Goal: Task Accomplishment & Management: Complete application form

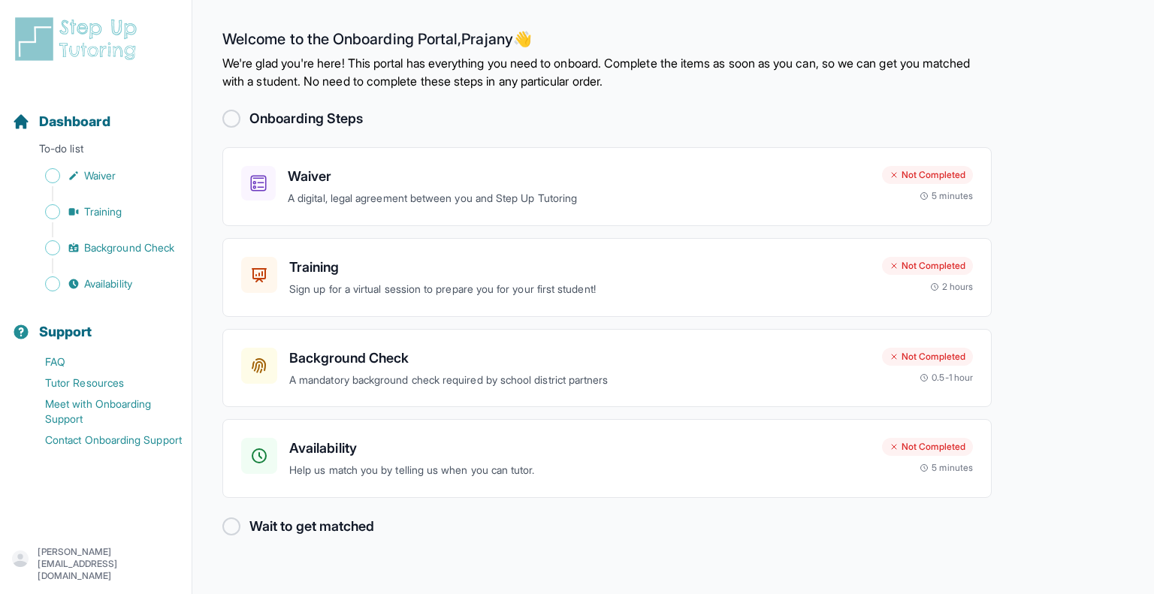
click at [78, 573] on div "[PERSON_NAME][EMAIL_ADDRESS][DOMAIN_NAME]" at bounding box center [95, 564] width 167 height 36
click at [29, 565] on icon "button" at bounding box center [20, 559] width 17 height 17
click at [348, 167] on h3 "Waiver" at bounding box center [579, 176] width 582 height 21
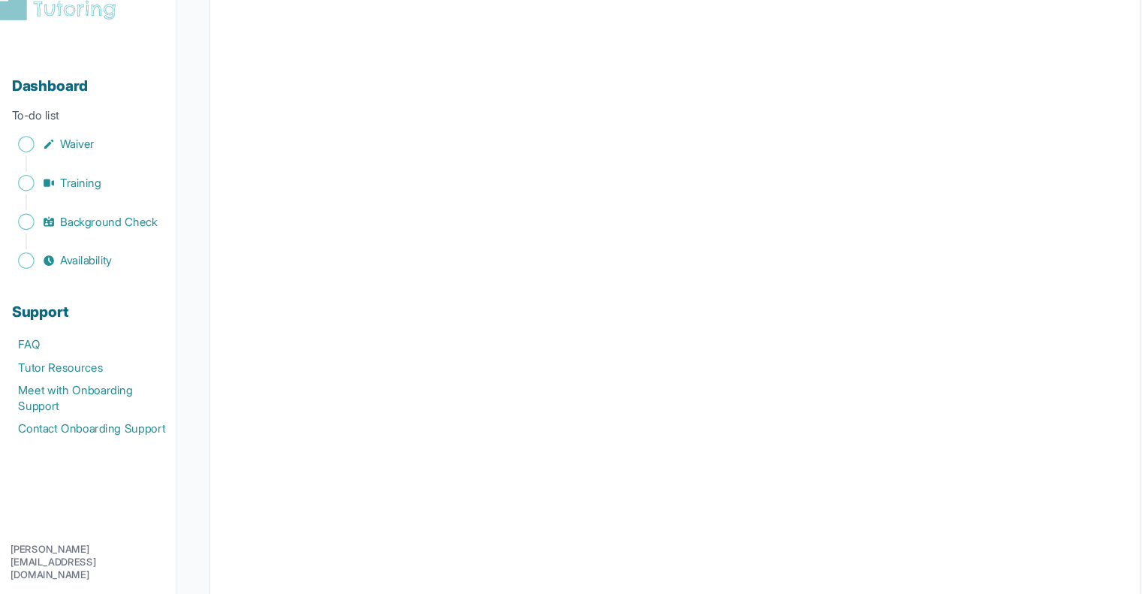
scroll to position [2599, 0]
click at [95, 177] on span "Waiver" at bounding box center [100, 175] width 32 height 15
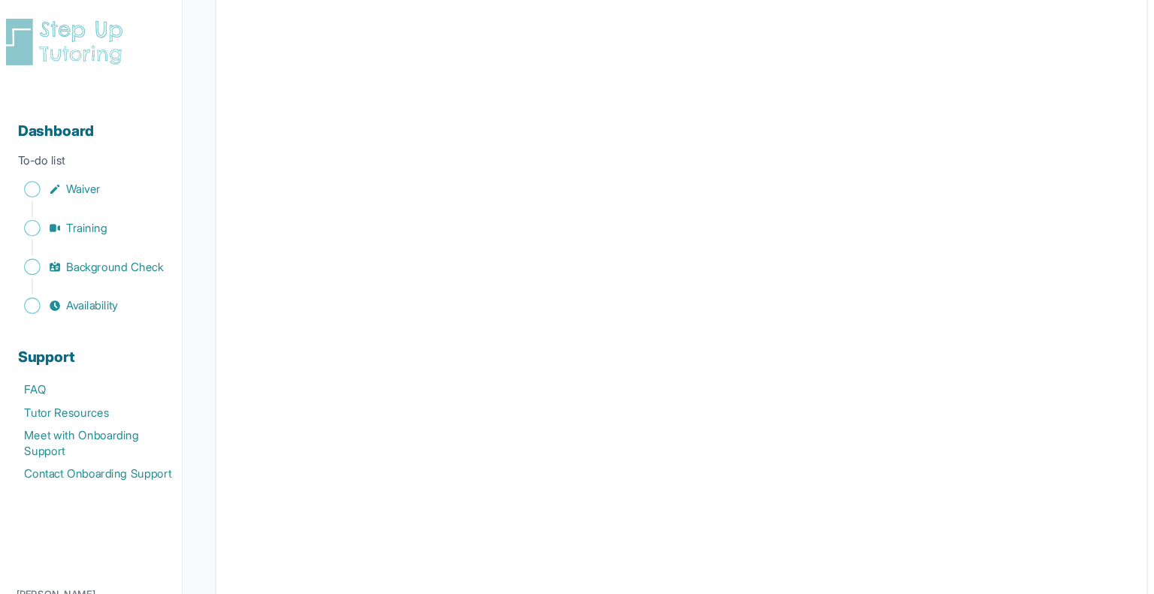
scroll to position [0, 0]
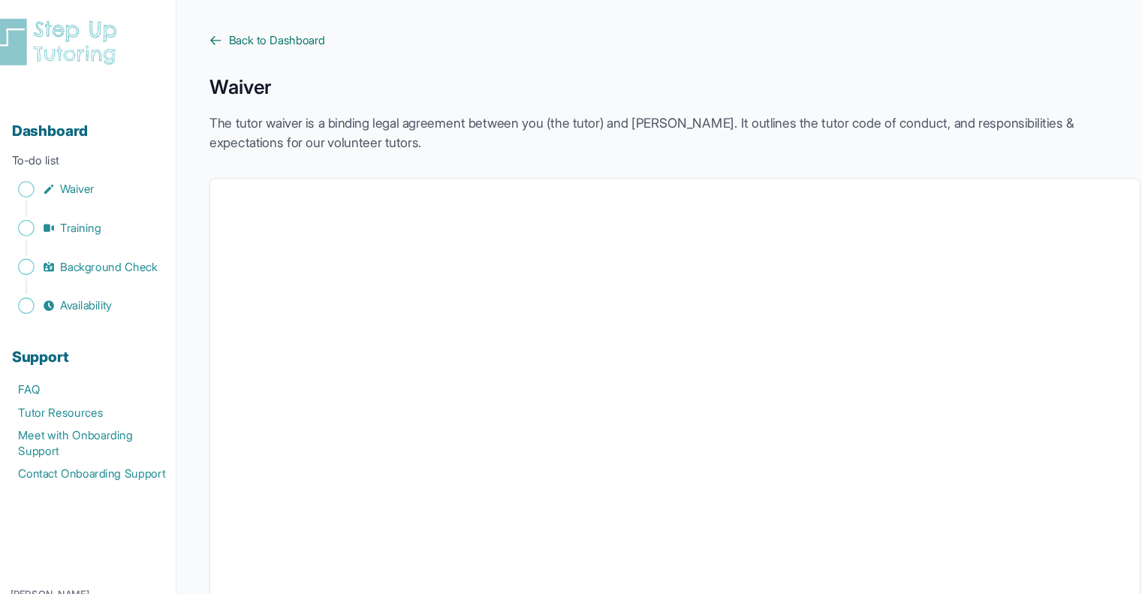
click at [228, 37] on icon at bounding box center [228, 37] width 9 height 7
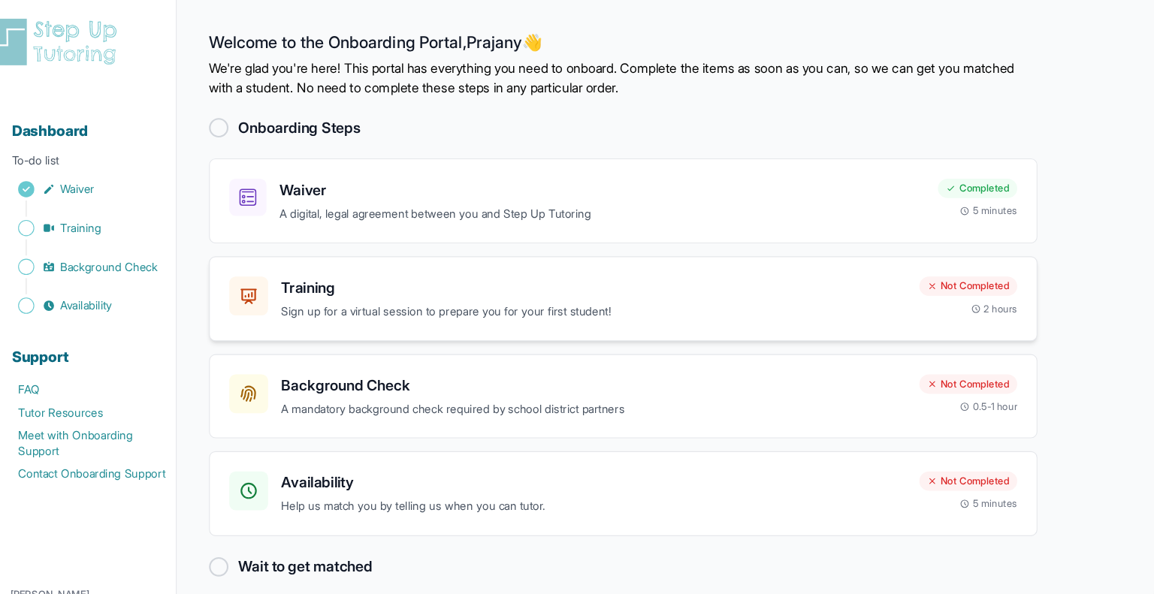
click at [389, 278] on div "Training Sign up for a virtual session to prepare you for your first student!" at bounding box center [579, 277] width 581 height 41
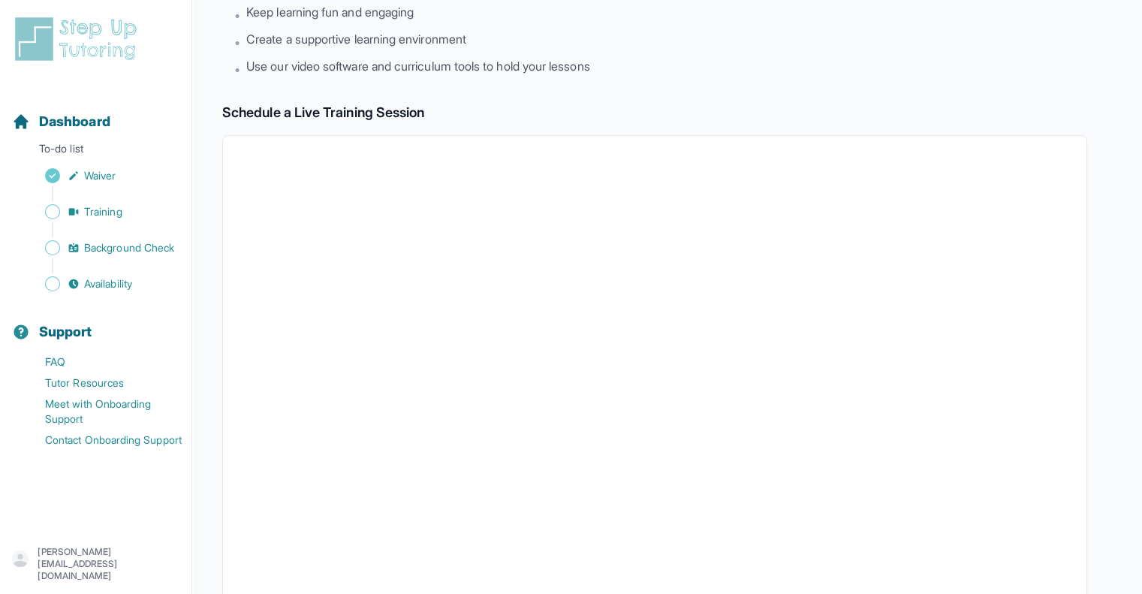
scroll to position [16, 0]
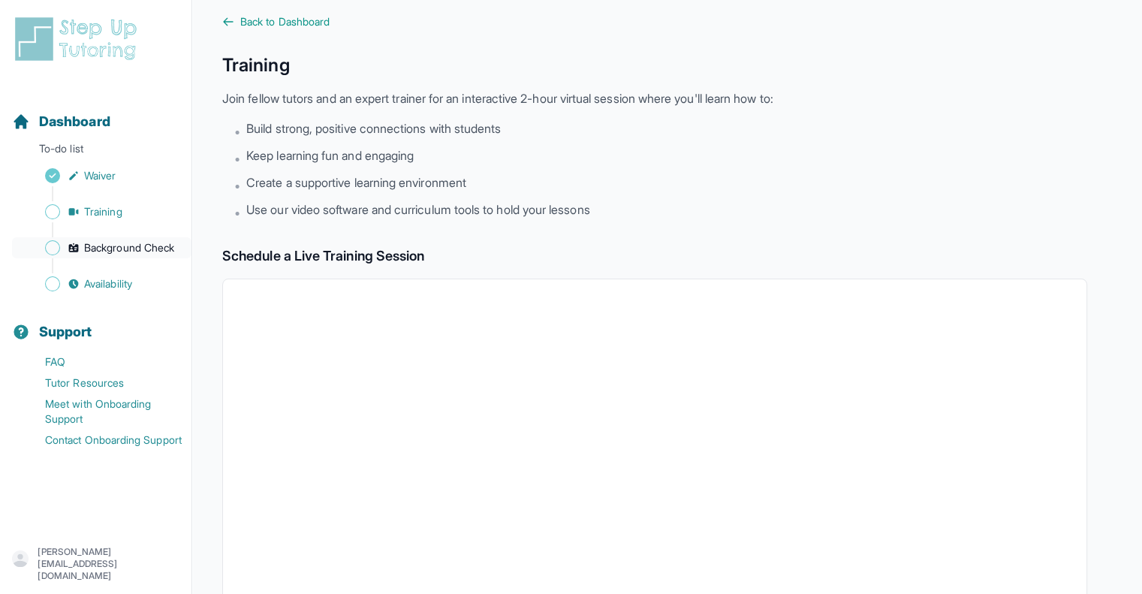
click at [131, 246] on span "Background Check" at bounding box center [129, 247] width 90 height 15
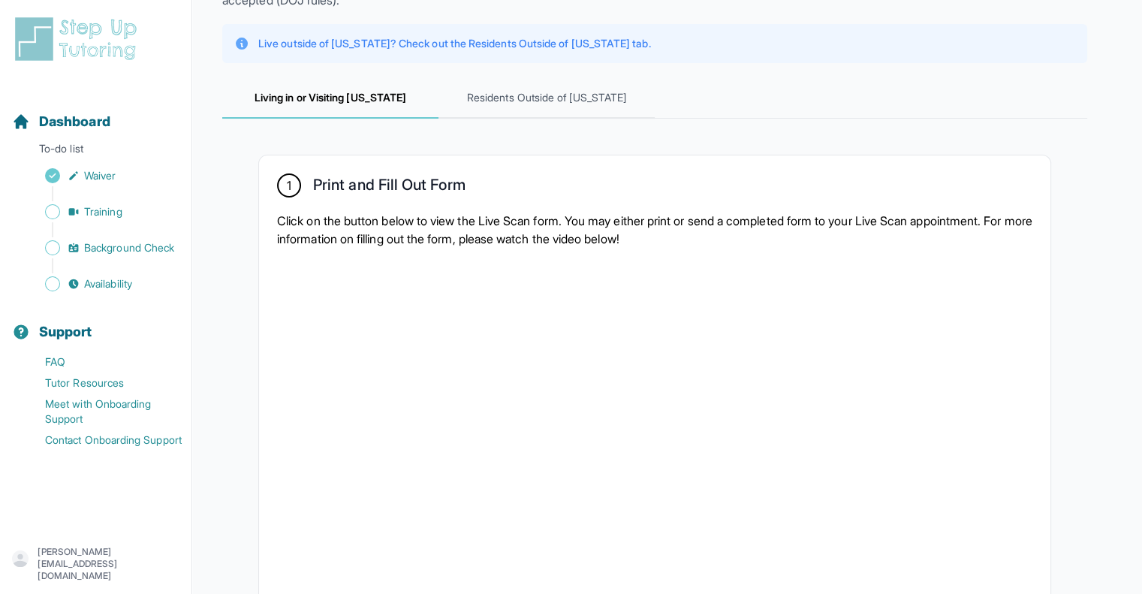
scroll to position [237, 0]
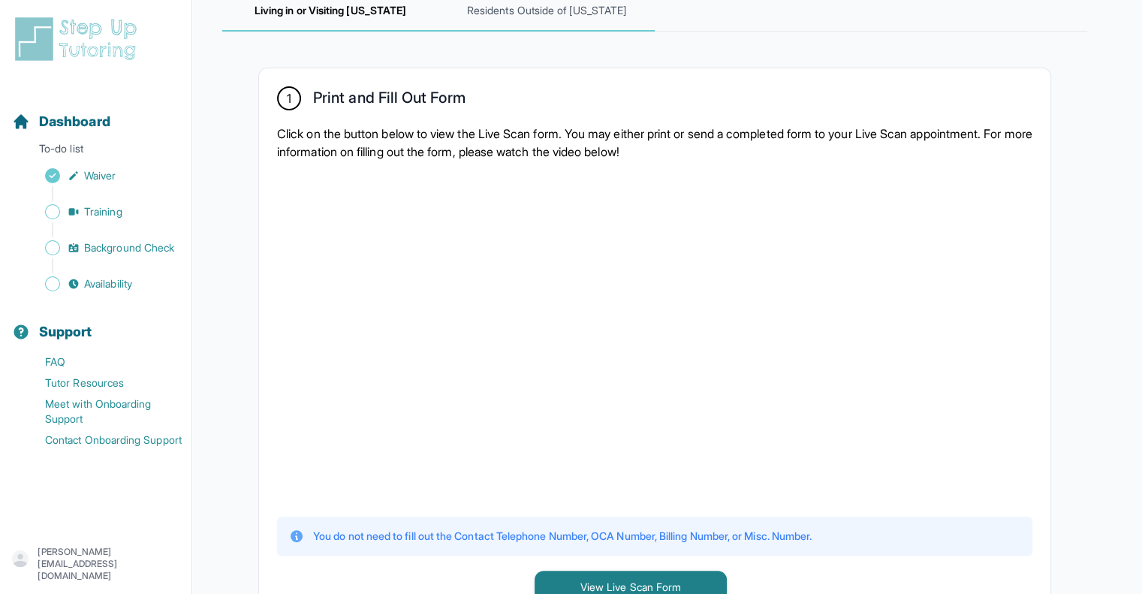
click at [505, 14] on span "Residents Outside of [US_STATE]" at bounding box center [547, 11] width 216 height 41
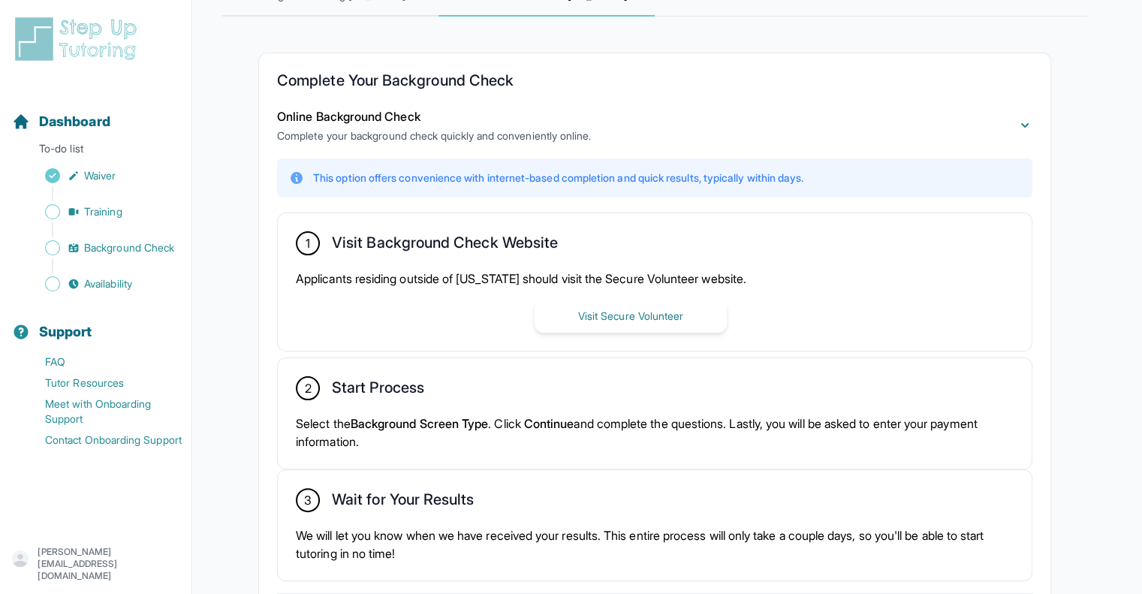
scroll to position [246, 0]
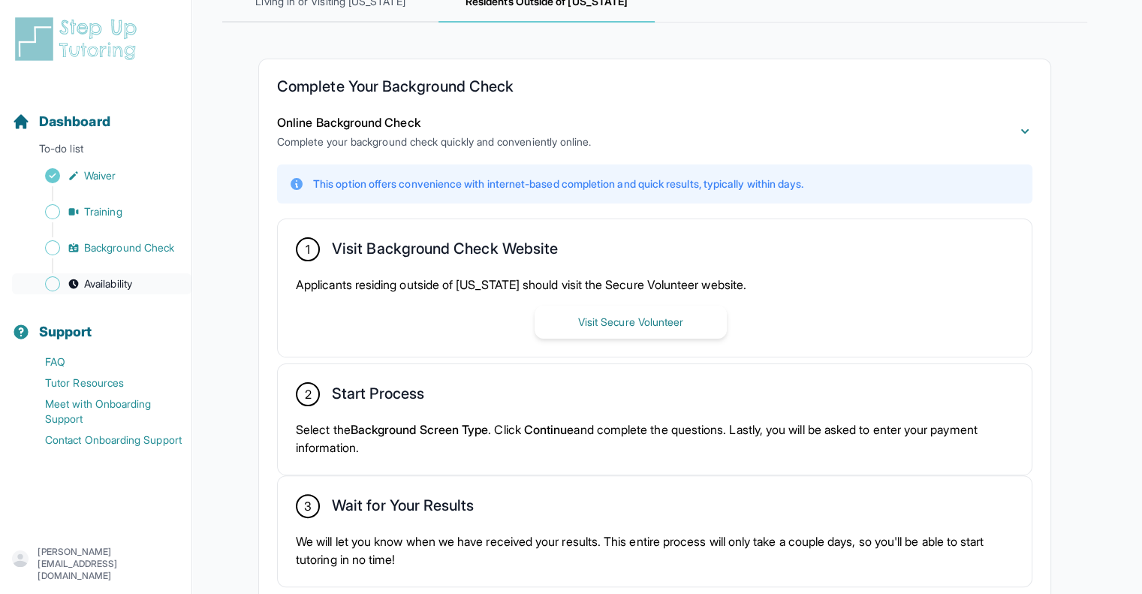
click at [99, 283] on span "Availability" at bounding box center [108, 283] width 48 height 15
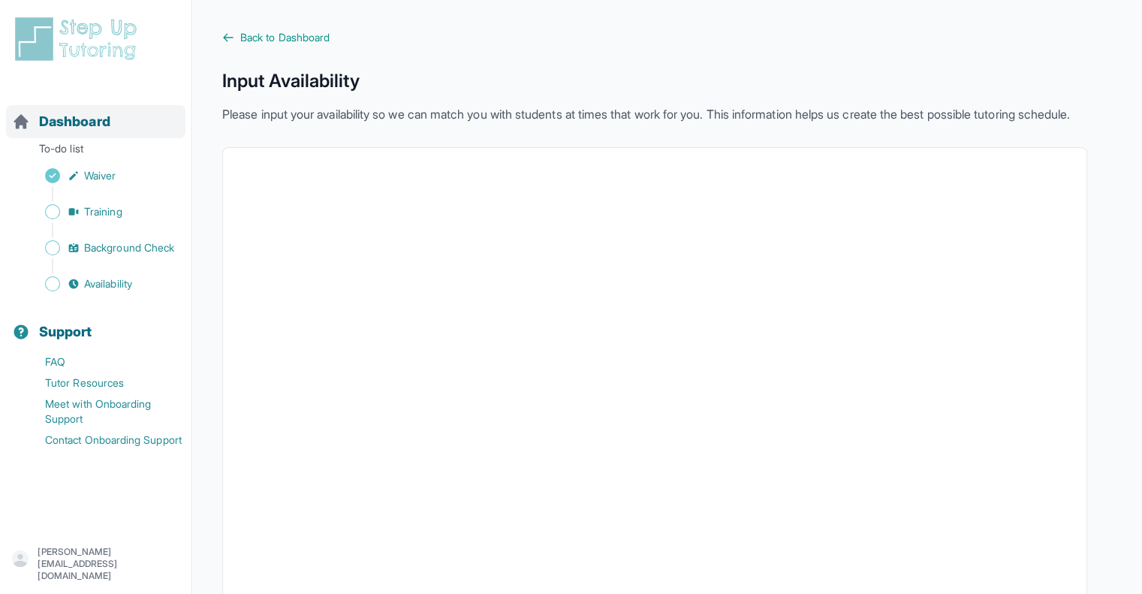
click at [80, 128] on span "Dashboard" at bounding box center [74, 121] width 71 height 21
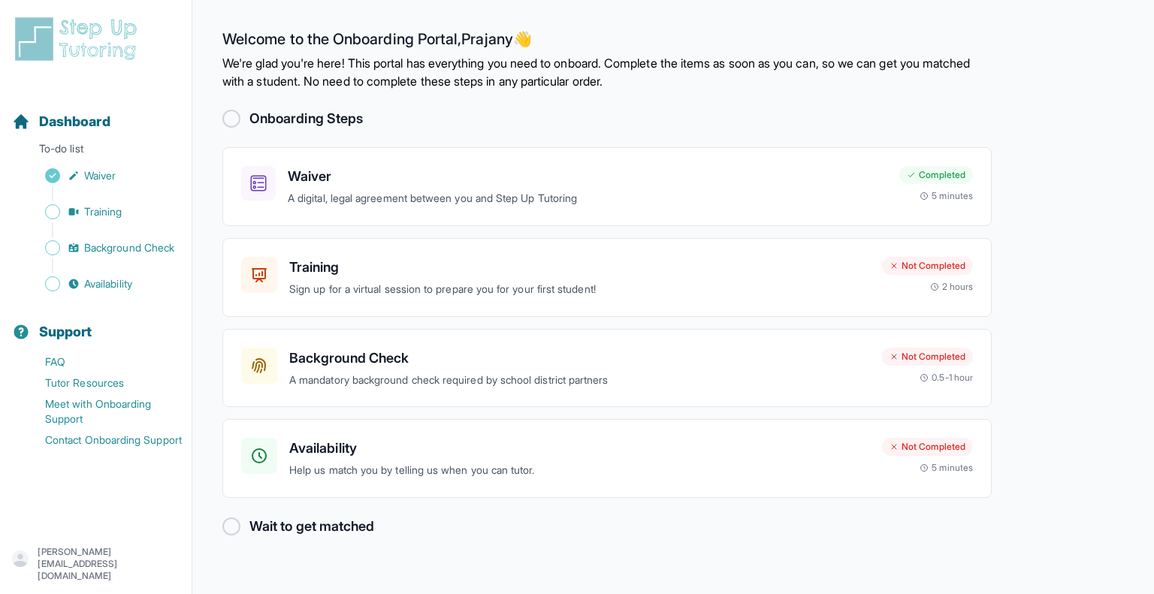
click at [505, 44] on h2 "Welcome to the Onboarding Portal, Prajany 👋" at bounding box center [606, 42] width 769 height 24
click at [75, 42] on img at bounding box center [79, 39] width 134 height 48
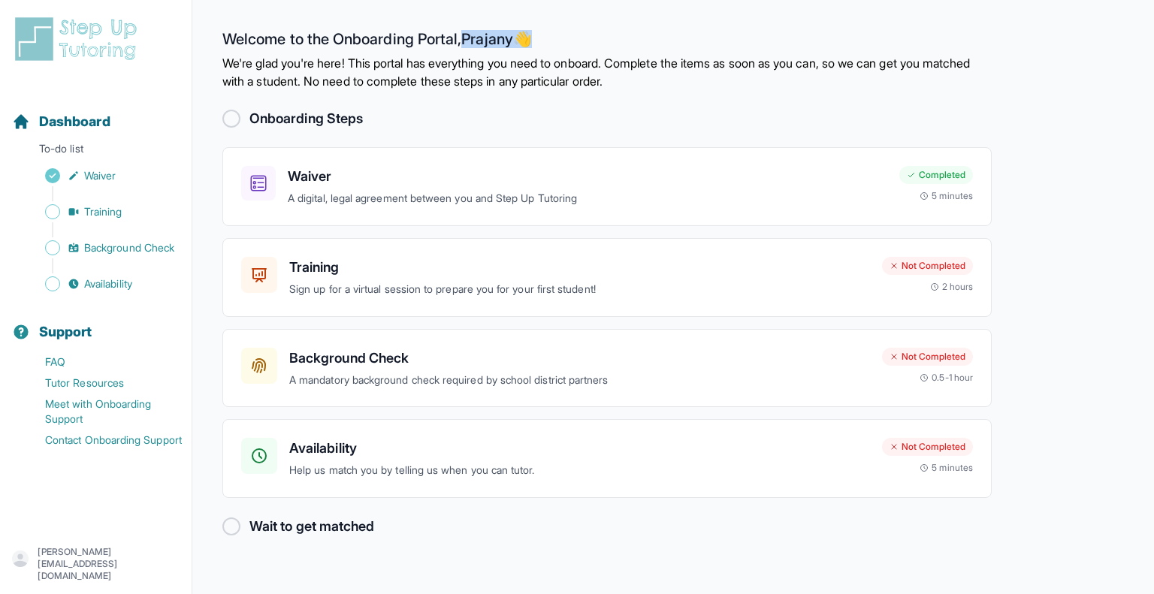
click at [72, 561] on p "[PERSON_NAME][EMAIL_ADDRESS][DOMAIN_NAME]" at bounding box center [109, 564] width 142 height 36
click at [5, 560] on div "[PERSON_NAME][EMAIL_ADDRESS][DOMAIN_NAME]" at bounding box center [96, 564] width 192 height 60
click at [17, 561] on icon "button" at bounding box center [20, 559] width 17 height 17
click at [29, 566] on icon "button" at bounding box center [20, 559] width 17 height 17
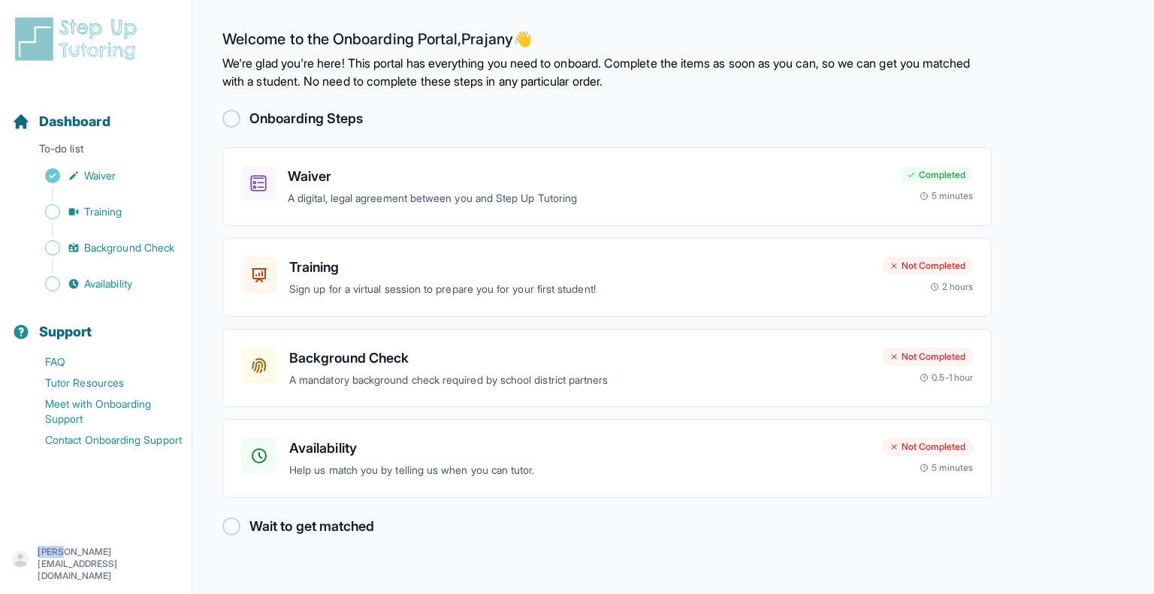
click at [29, 566] on icon "button" at bounding box center [20, 559] width 17 height 17
click at [63, 451] on link "Contact Onboarding Support" at bounding box center [102, 440] width 180 height 21
click at [833, 315] on div "Training Sign up for a virtual session to prepare you for your first student! N…" at bounding box center [606, 277] width 769 height 79
